Goal: Information Seeking & Learning: Learn about a topic

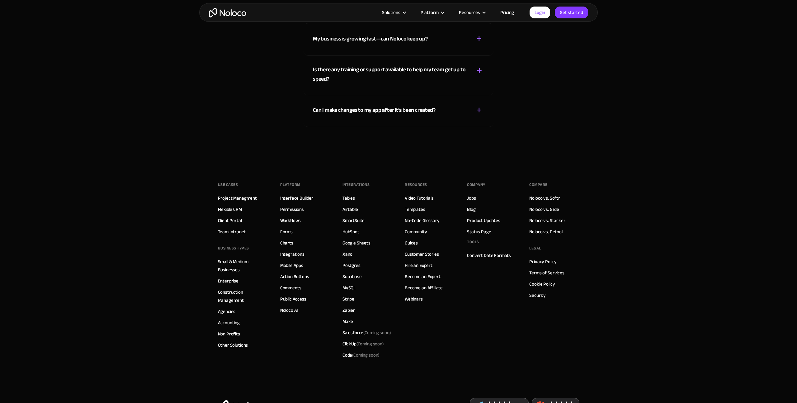
scroll to position [3585, 0]
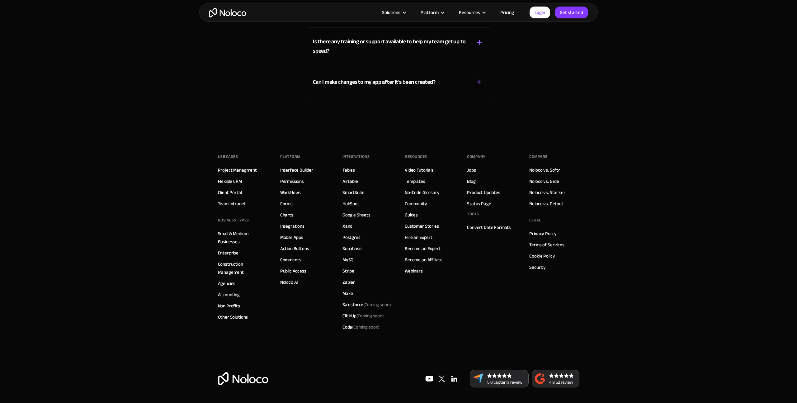
click at [554, 380] on img at bounding box center [556, 378] width 48 height 17
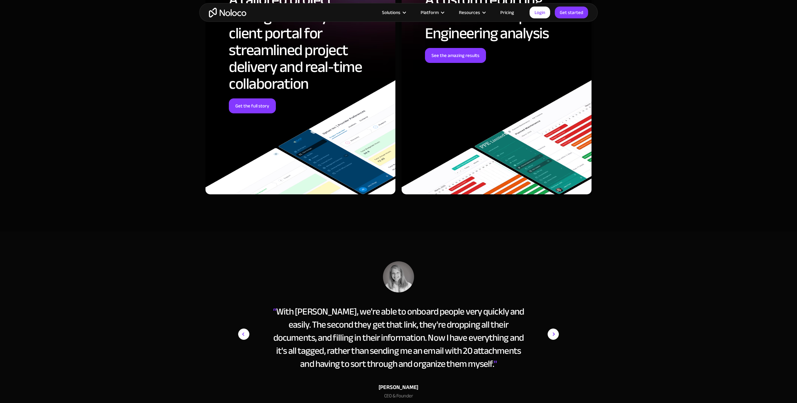
scroll to position [2672, 0]
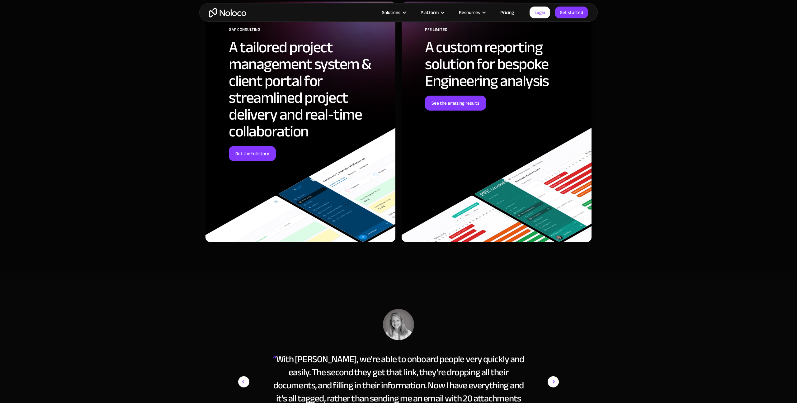
click at [511, 13] on link "Pricing" at bounding box center [507, 12] width 29 height 8
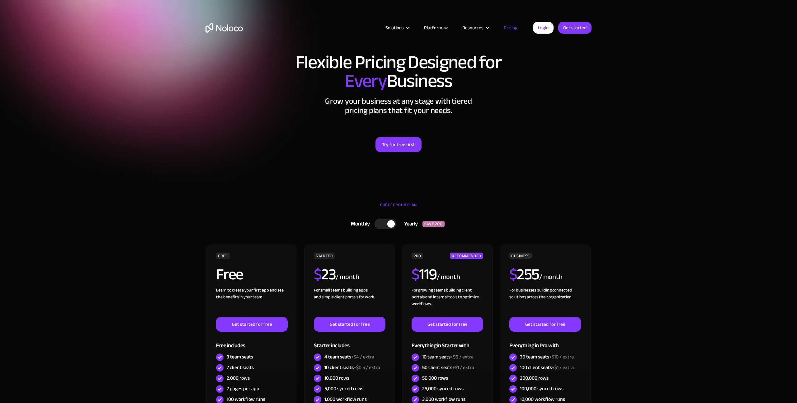
scroll to position [138, 0]
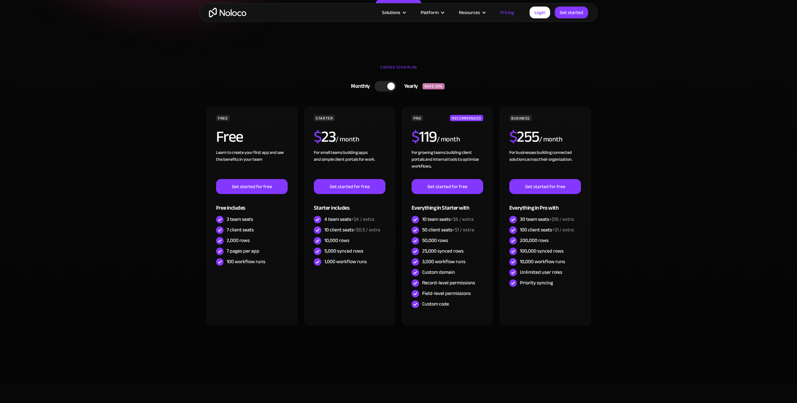
click at [391, 86] on div at bounding box center [390, 86] width 7 height 7
click at [391, 86] on div at bounding box center [388, 86] width 22 height 11
click at [391, 86] on div at bounding box center [390, 86] width 7 height 7
